Goal: Share content: Share content

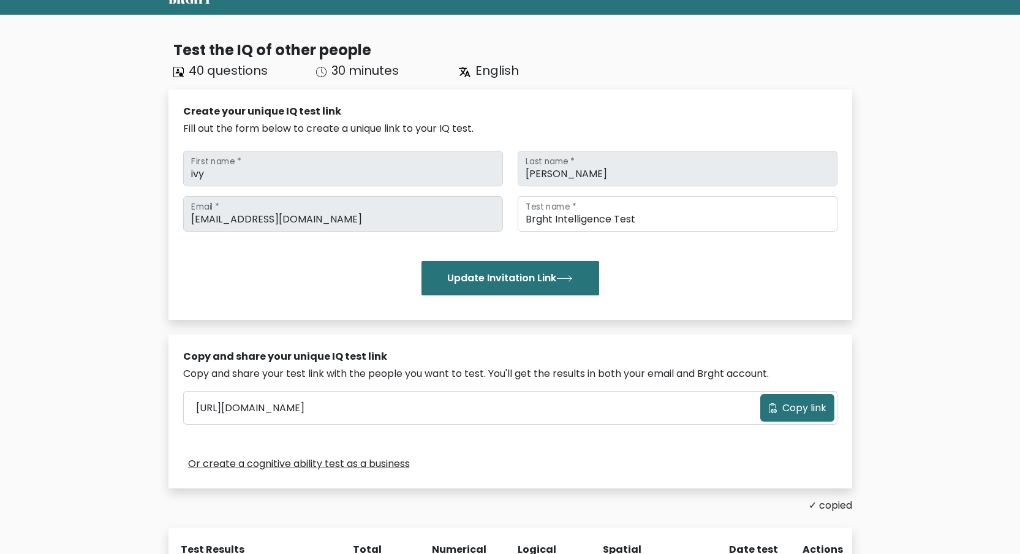
scroll to position [55, 0]
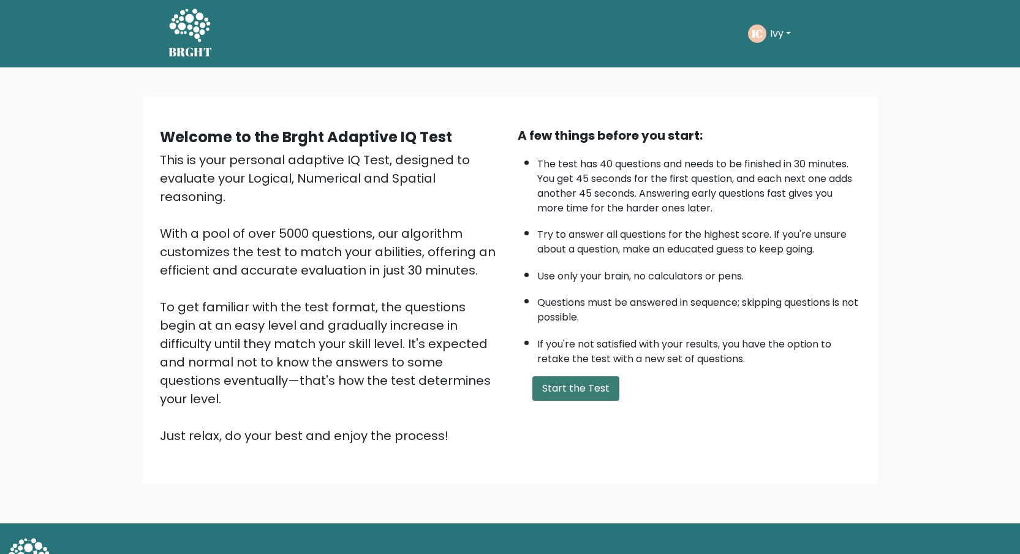
click at [564, 388] on button "Start the Test" at bounding box center [576, 388] width 87 height 25
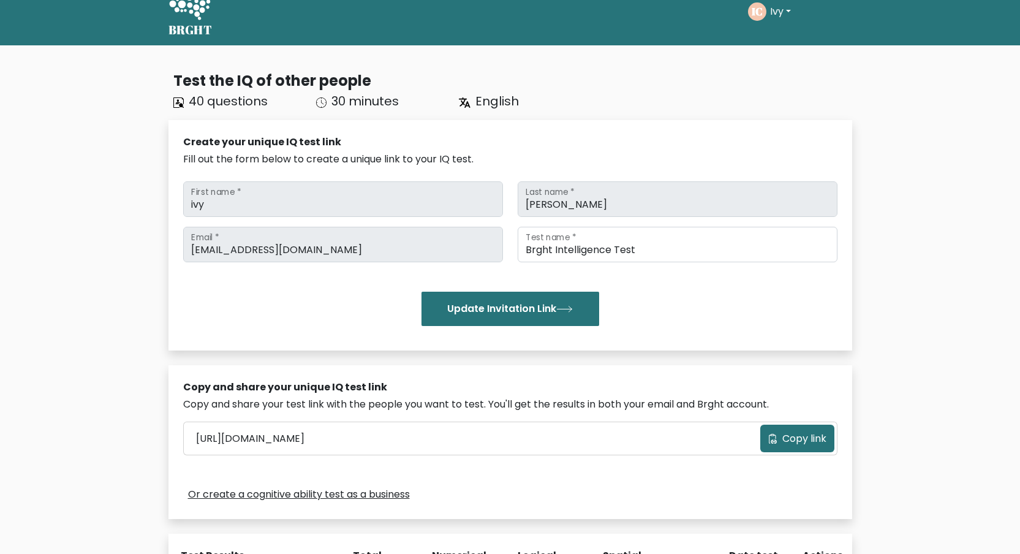
scroll to position [42, 0]
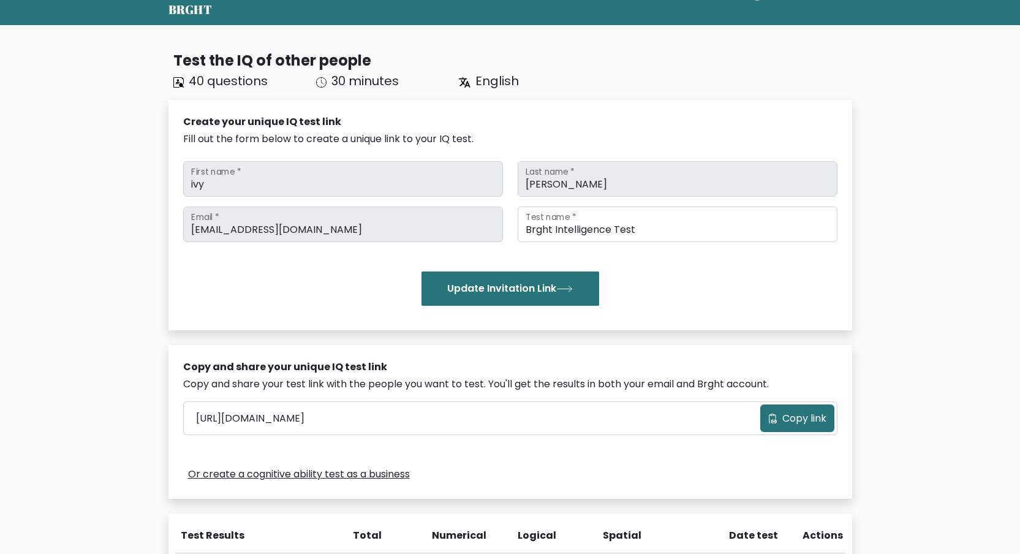
click at [787, 422] on span "Copy link" at bounding box center [805, 418] width 44 height 15
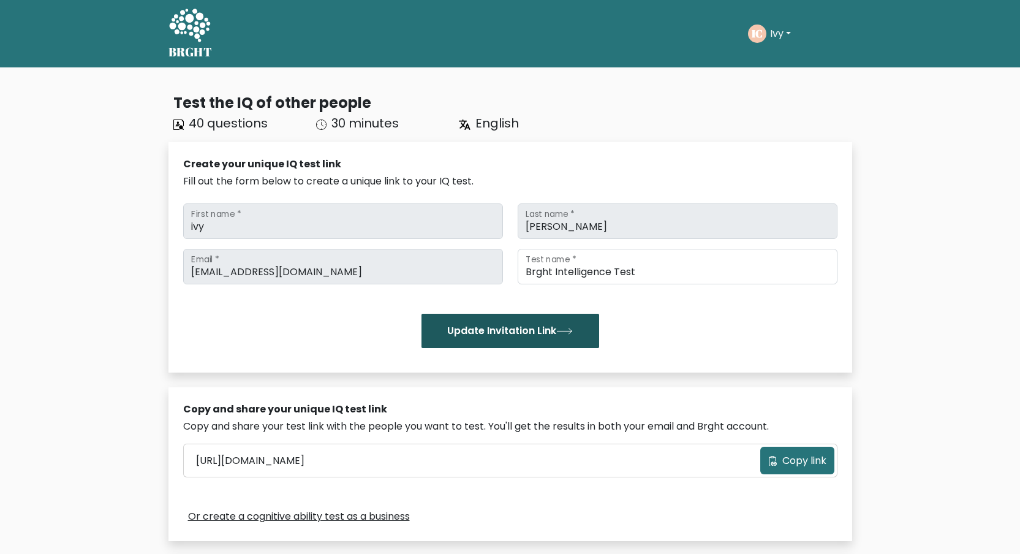
click at [568, 325] on button "Update Invitation Link" at bounding box center [511, 331] width 178 height 34
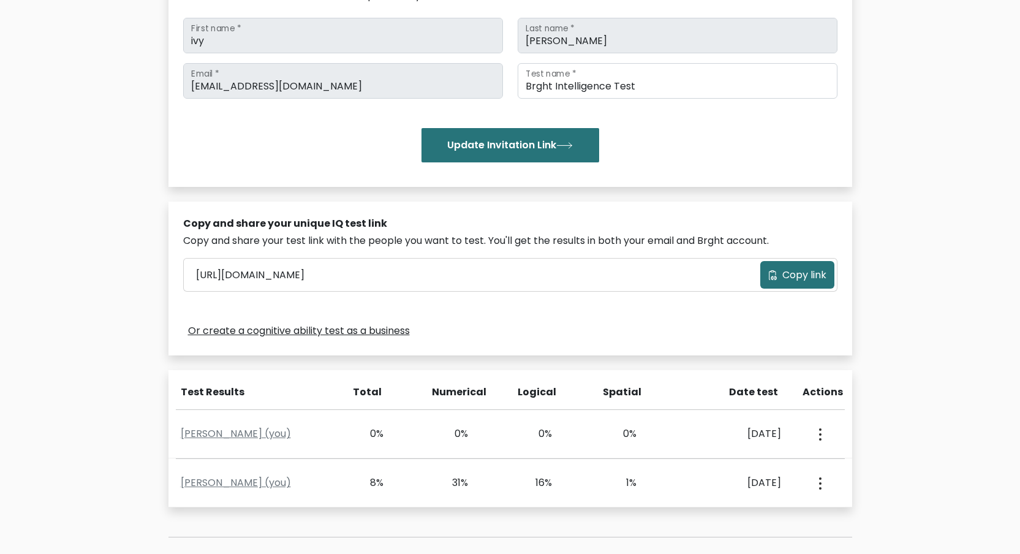
scroll to position [186, 0]
click at [788, 271] on span "Copy link" at bounding box center [805, 274] width 44 height 15
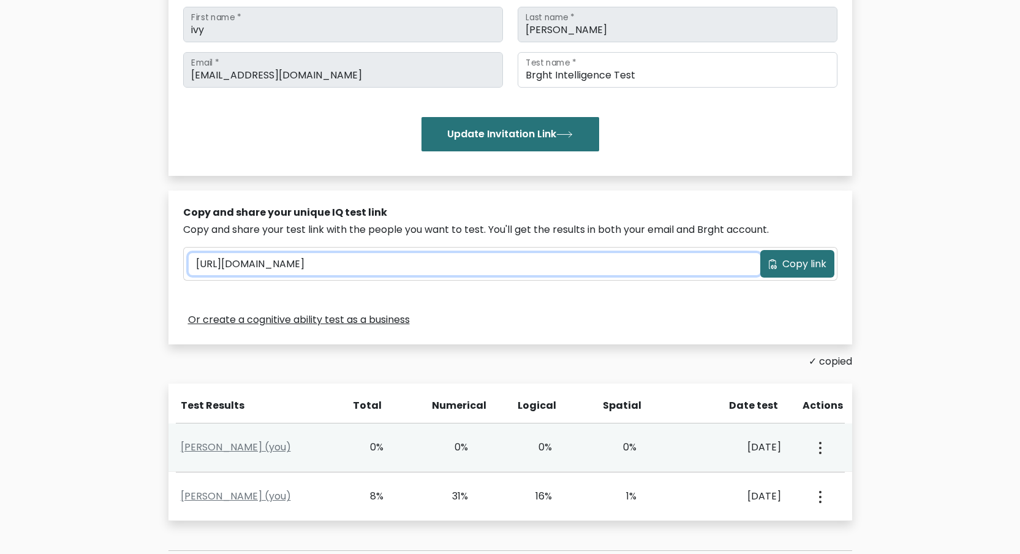
scroll to position [202, 0]
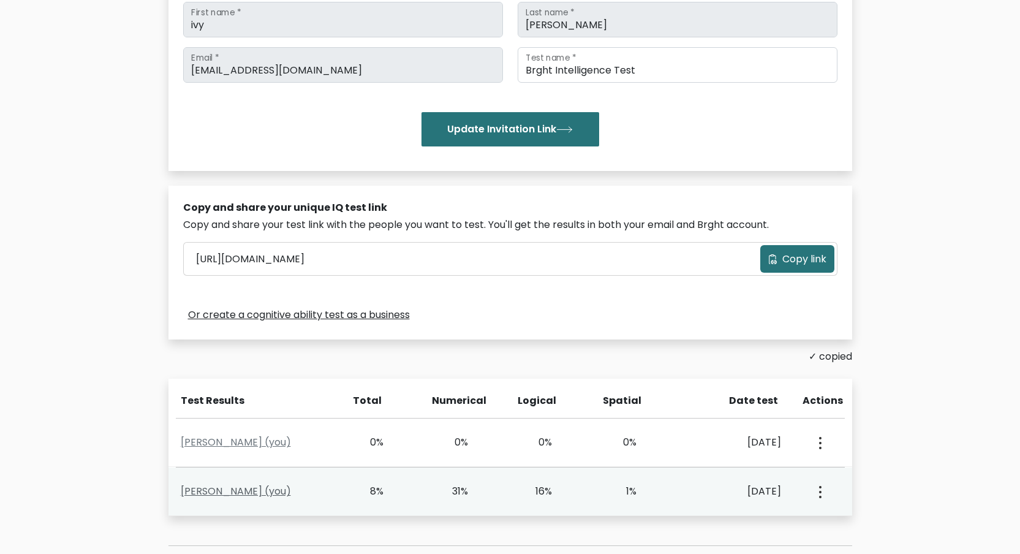
click at [263, 494] on link "[PERSON_NAME] (you)" at bounding box center [236, 491] width 110 height 14
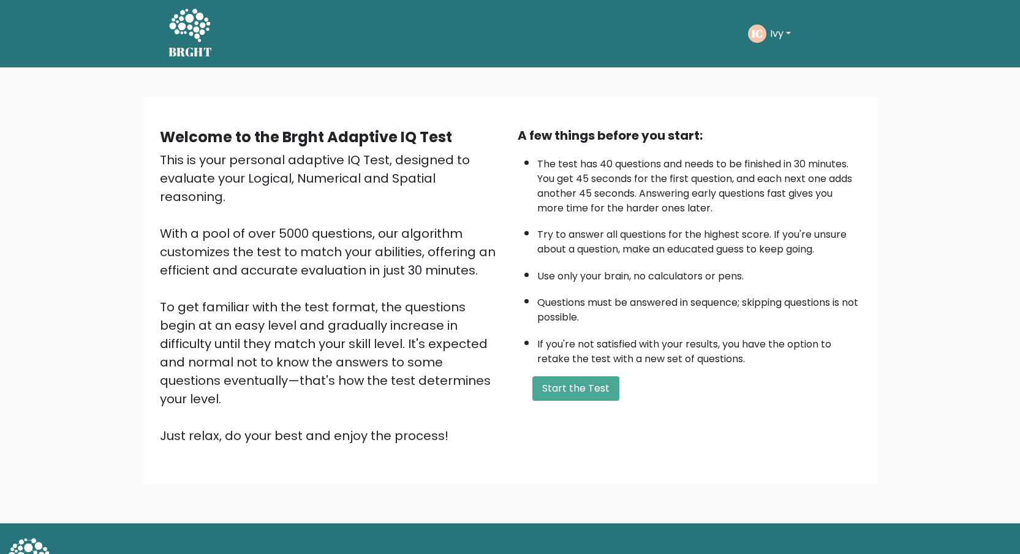
scroll to position [7, 0]
